Goal: Information Seeking & Learning: Learn about a topic

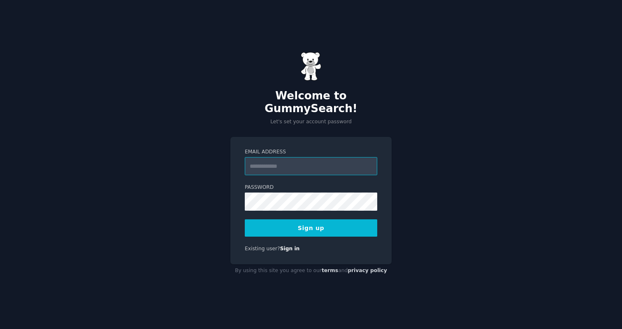
click at [265, 157] on input "Email Address" at bounding box center [311, 166] width 133 height 18
type input "**********"
click at [312, 224] on button "Sign up" at bounding box center [311, 227] width 133 height 17
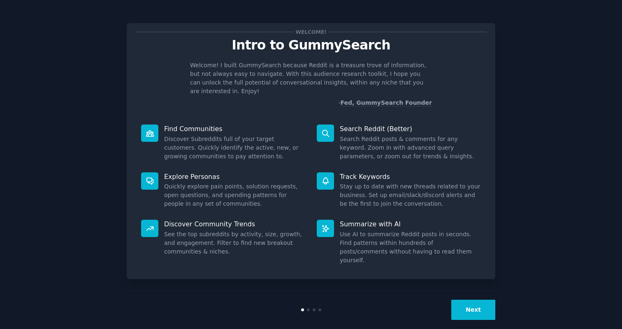
click at [478, 299] on button "Next" at bounding box center [474, 309] width 44 height 20
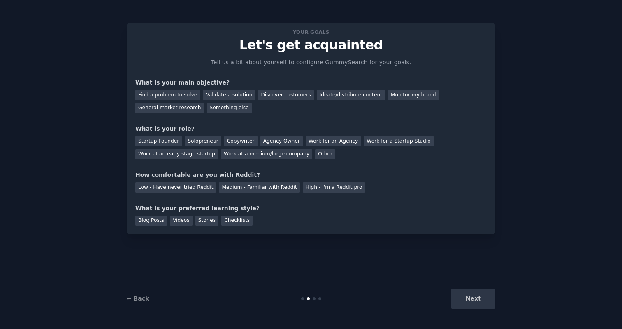
click at [594, 101] on div "Your goals Let's get acquainted Tell us a bit about yourself to configure Gummy…" at bounding box center [311, 164] width 599 height 305
click at [176, 97] on div "Find a problem to solve" at bounding box center [167, 95] width 65 height 10
click at [282, 93] on div "Discover customers" at bounding box center [286, 95] width 56 height 10
click at [179, 98] on div "Find a problem to solve" at bounding box center [167, 95] width 65 height 10
click at [169, 140] on div "Startup Founder" at bounding box center [158, 141] width 47 height 10
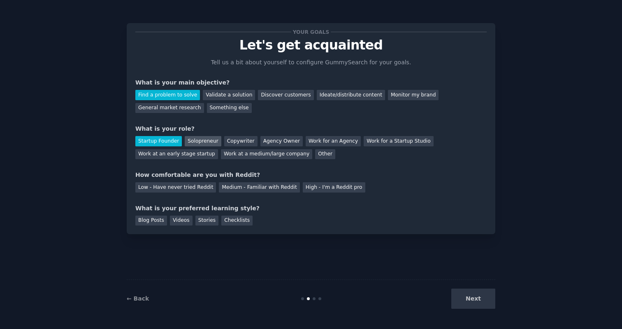
click at [193, 142] on div "Solopreneur" at bounding box center [203, 141] width 36 height 10
click at [280, 188] on div "Medium - Familiar with Reddit" at bounding box center [259, 187] width 81 height 10
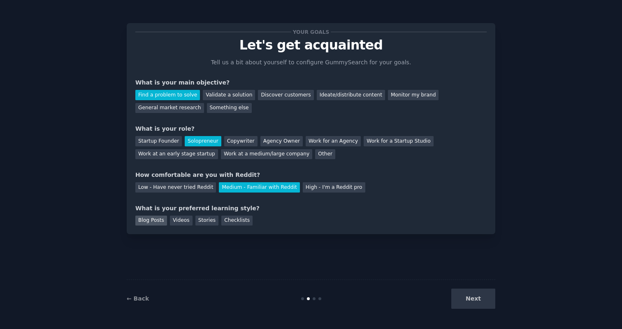
click at [143, 218] on div "Blog Posts" at bounding box center [151, 220] width 32 height 10
click at [201, 220] on div "Stories" at bounding box center [207, 220] width 23 height 10
click at [159, 222] on div "Blog Posts" at bounding box center [151, 220] width 32 height 10
click at [473, 298] on button "Next" at bounding box center [474, 298] width 44 height 20
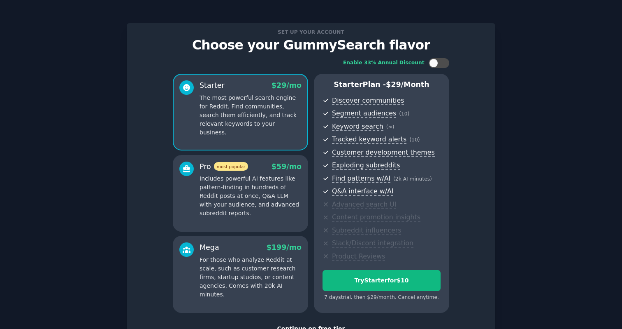
scroll to position [62, 0]
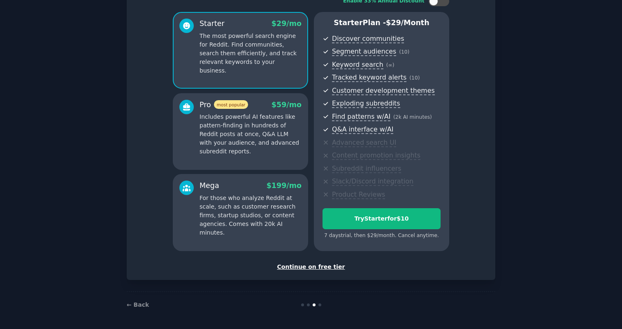
click at [315, 266] on div "Continue on free tier" at bounding box center [311, 266] width 352 height 9
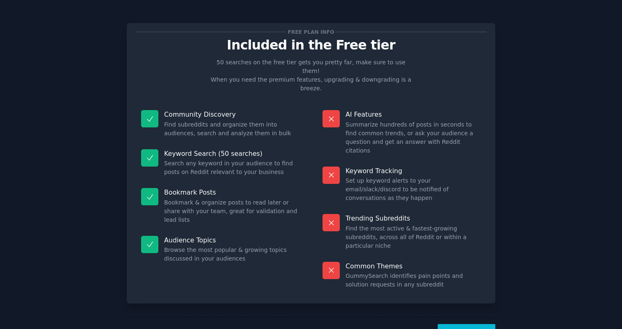
click at [462, 324] on button "Let's Go!" at bounding box center [467, 334] width 58 height 20
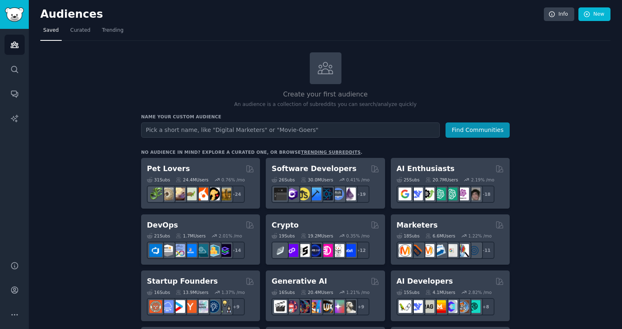
click at [294, 88] on div "Create your first audience An audience is a collection of subreddits you can se…" at bounding box center [325, 80] width 369 height 56
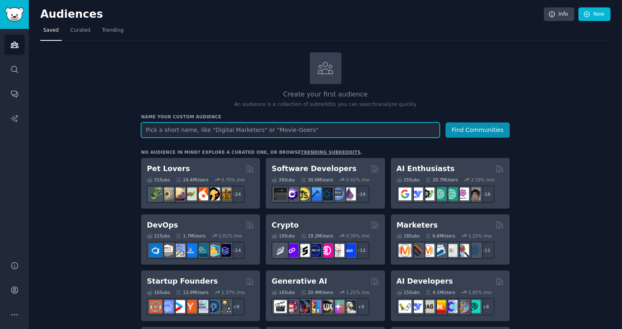
click at [264, 125] on input "text" at bounding box center [290, 129] width 299 height 15
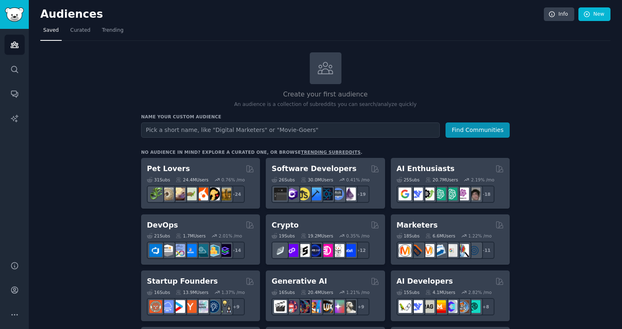
click at [86, 38] on link "Curated" at bounding box center [81, 32] width 26 height 17
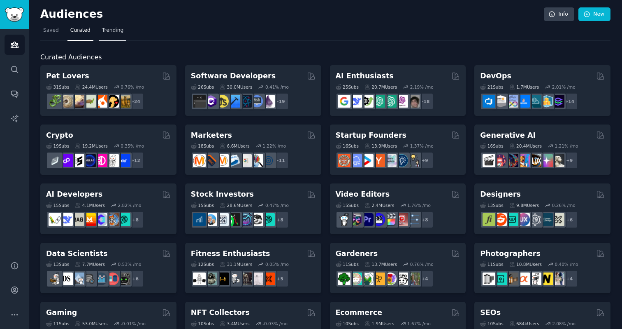
click at [113, 32] on span "Trending" at bounding box center [112, 30] width 21 height 7
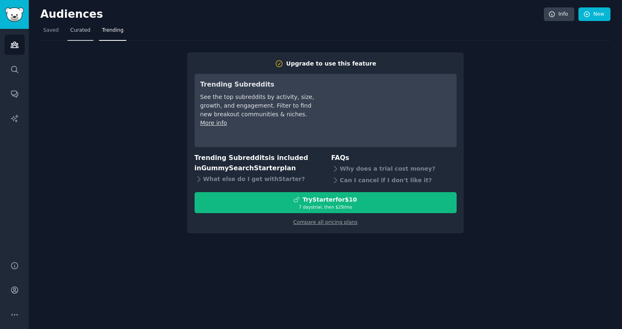
click at [85, 36] on link "Curated" at bounding box center [81, 32] width 26 height 17
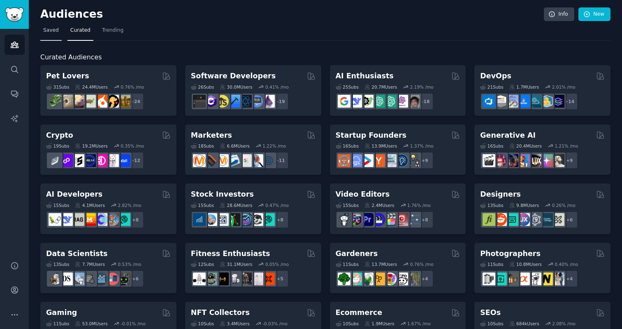
click at [54, 39] on link "Saved" at bounding box center [50, 32] width 21 height 17
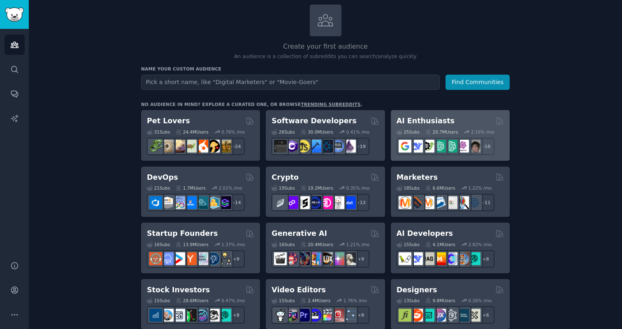
scroll to position [53, 0]
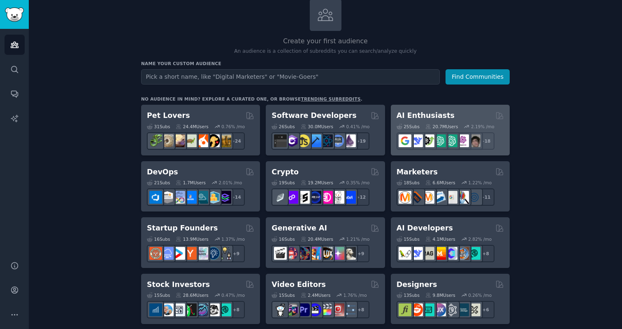
click at [416, 119] on h2 "AI Enthusiasts" at bounding box center [426, 115] width 58 height 10
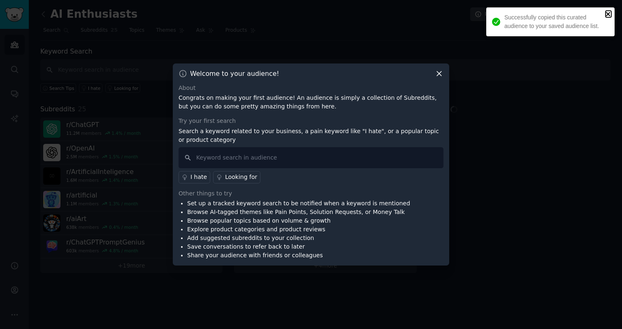
click at [608, 14] on icon "close" at bounding box center [608, 14] width 4 height 4
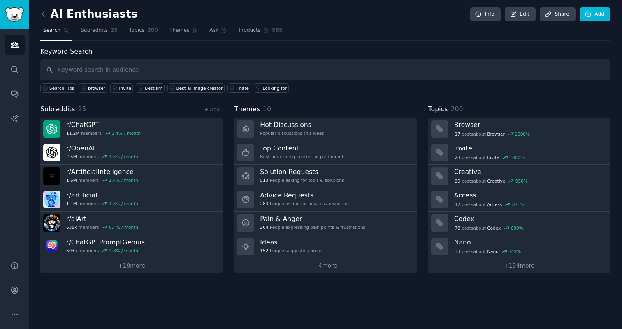
click at [391, 102] on div "Keyword Search Search Tips browser invite Best llm Best ai image creator I hate…" at bounding box center [325, 160] width 571 height 226
click at [183, 72] on input "text" at bounding box center [325, 69] width 571 height 21
click at [160, 98] on div "Keyword Search Search Tips browser invite Best llm Best ai image creator I hate…" at bounding box center [325, 160] width 571 height 226
click at [225, 75] on input "text" at bounding box center [325, 69] width 571 height 21
type input "I hate"
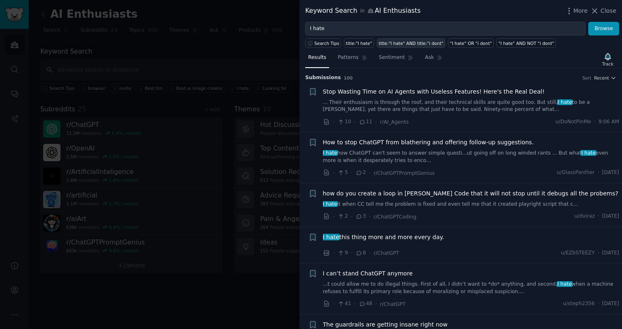
click at [408, 43] on div "title:"I hate" AND title:"i dont"" at bounding box center [411, 43] width 65 height 6
type input "title:"I hate" AND title:"i dont""
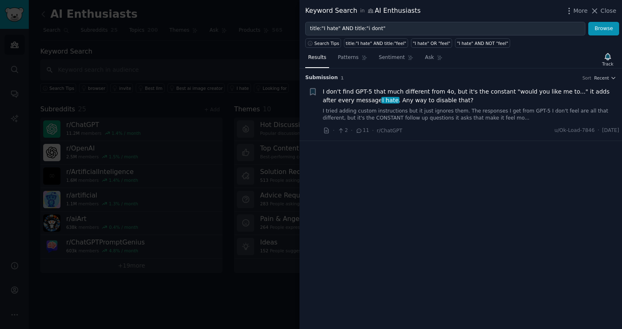
click at [401, 157] on div "Submission 1 Sort Recent + I don't find GPT-5 that much different from 4o, but …" at bounding box center [461, 198] width 323 height 260
click at [244, 90] on div at bounding box center [311, 164] width 622 height 329
